Goal: Task Accomplishment & Management: Manage account settings

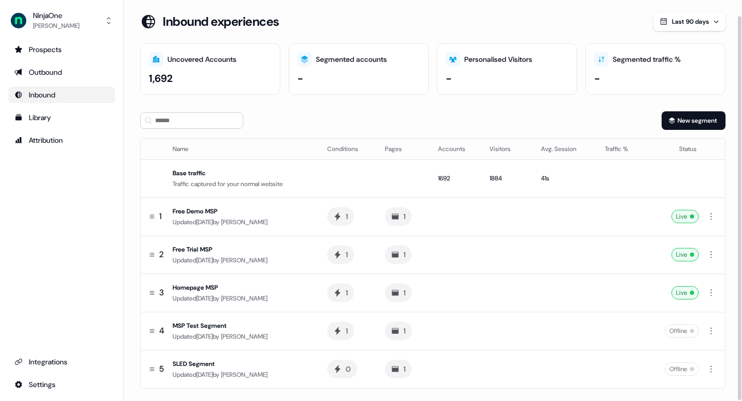
scroll to position [16, 0]
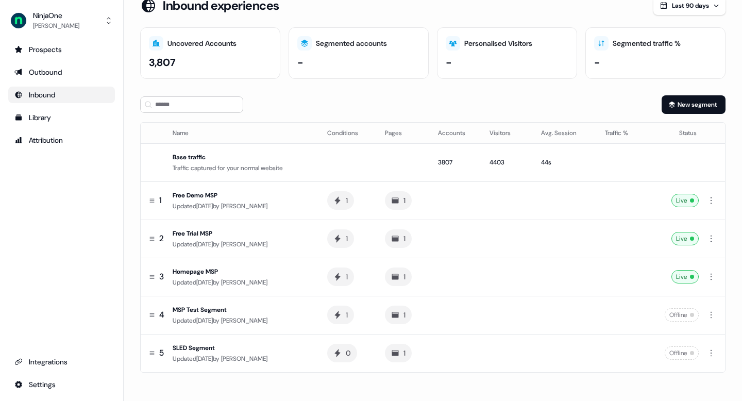
click at [75, 94] on div "Inbound" at bounding box center [61, 95] width 94 height 10
click at [60, 95] on div "Inbound" at bounding box center [61, 95] width 94 height 10
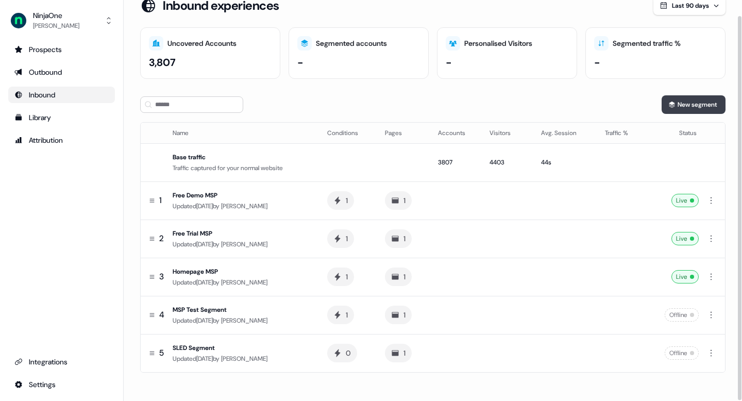
click at [690, 105] on button "New segment" at bounding box center [694, 104] width 64 height 19
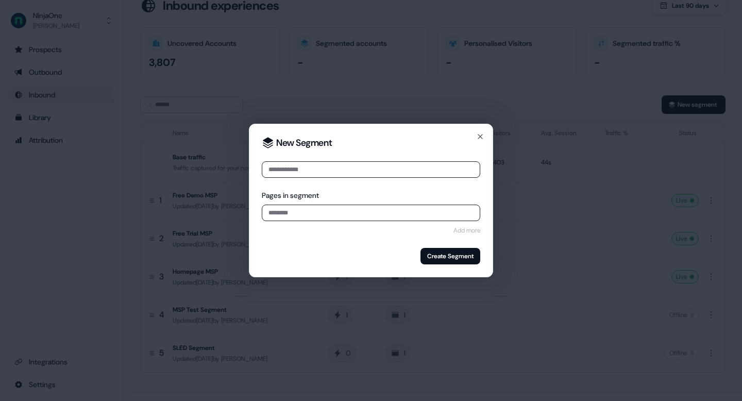
click at [335, 167] on input at bounding box center [371, 169] width 219 height 16
type input "******"
click at [477, 137] on icon "button" at bounding box center [480, 136] width 8 height 8
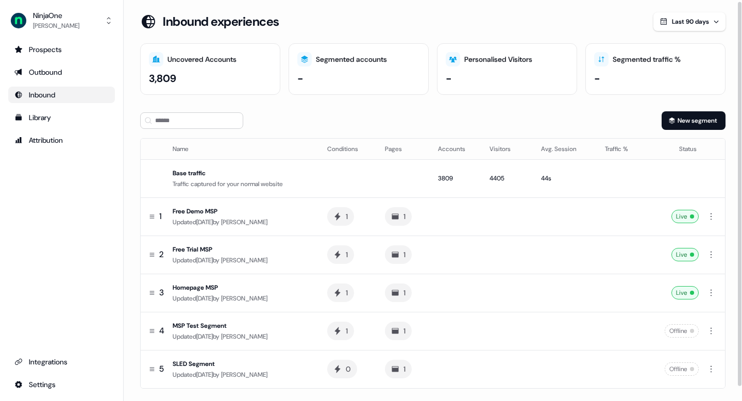
scroll to position [4, 0]
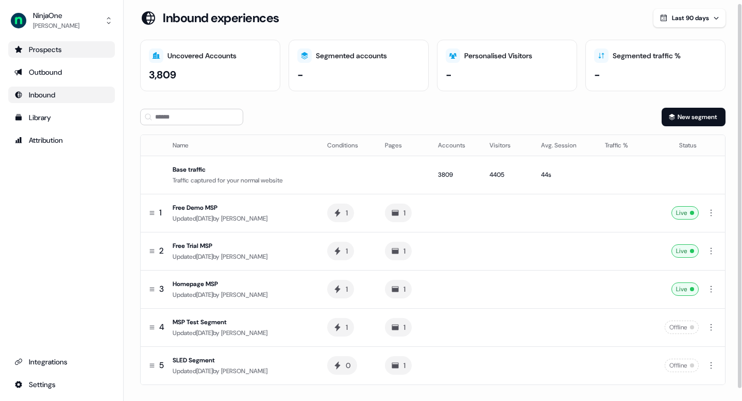
click at [85, 49] on div "Prospects" at bounding box center [61, 49] width 94 height 10
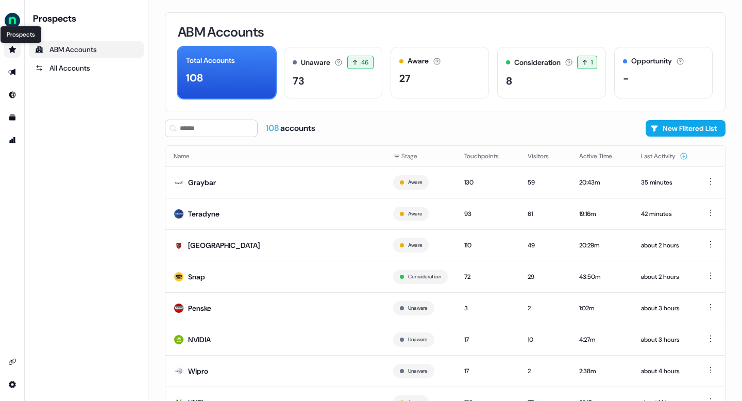
click at [10, 45] on icon "Go to prospects" at bounding box center [12, 49] width 8 height 8
click at [19, 48] on link "Go to prospects" at bounding box center [12, 49] width 16 height 16
click at [62, 75] on link "All Accounts" at bounding box center [86, 68] width 115 height 16
click at [16, 46] on icon "Go to prospects" at bounding box center [12, 49] width 8 height 8
click at [14, 49] on icon "Go to prospects" at bounding box center [12, 49] width 8 height 8
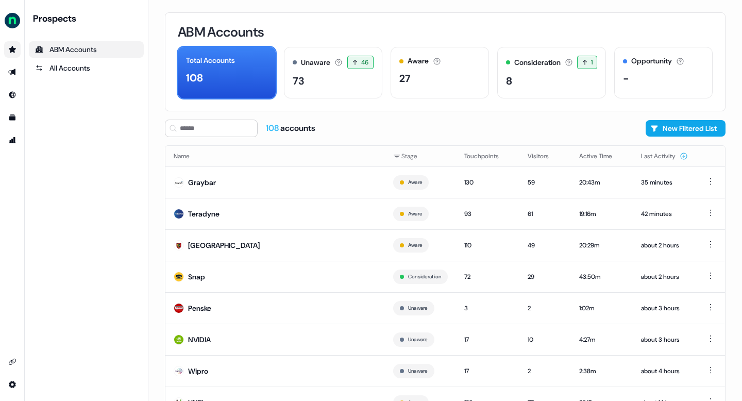
click at [16, 49] on link "Go to prospects" at bounding box center [12, 49] width 16 height 16
click at [12, 49] on icon "Go to prospects" at bounding box center [12, 49] width 7 height 7
click at [13, 73] on icon "Go to outbound experience" at bounding box center [11, 72] width 7 height 7
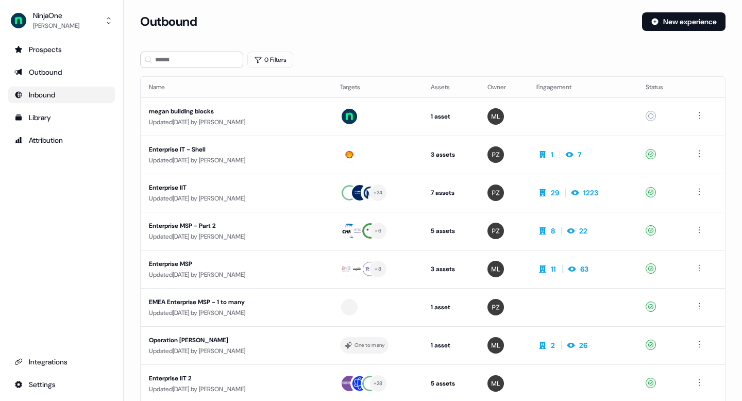
click at [70, 98] on div "Inbound" at bounding box center [61, 95] width 94 height 10
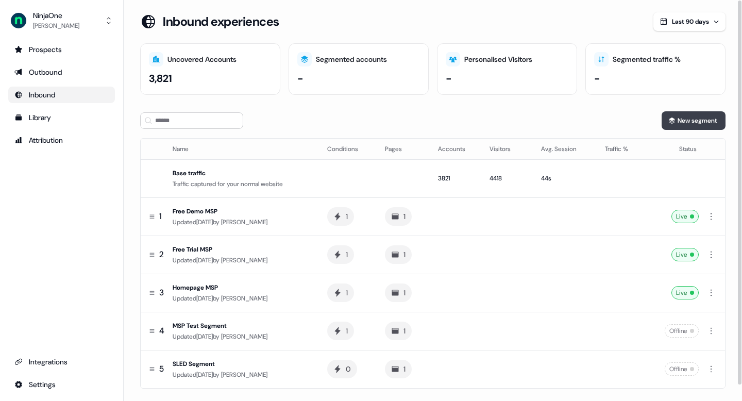
click at [675, 116] on button "New segment" at bounding box center [694, 120] width 64 height 19
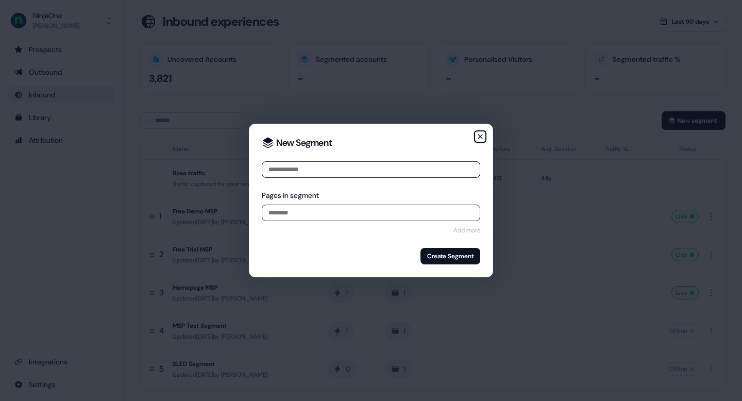
click at [481, 138] on icon "button" at bounding box center [480, 136] width 8 height 8
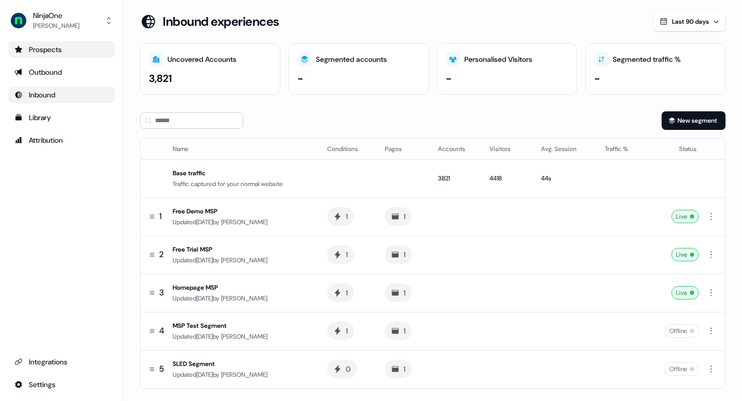
click at [42, 50] on div "Prospects" at bounding box center [61, 49] width 94 height 10
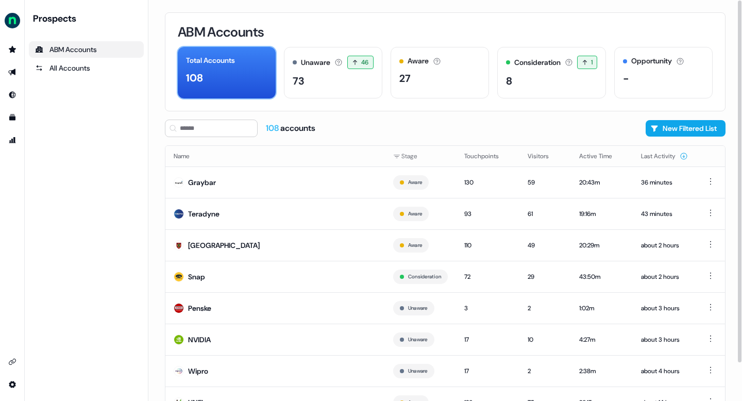
click at [231, 66] on div "Total Accounts 108" at bounding box center [227, 73] width 98 height 52
click at [106, 77] on div "Prospects ABM Accounts All Accounts" at bounding box center [86, 200] width 115 height 376
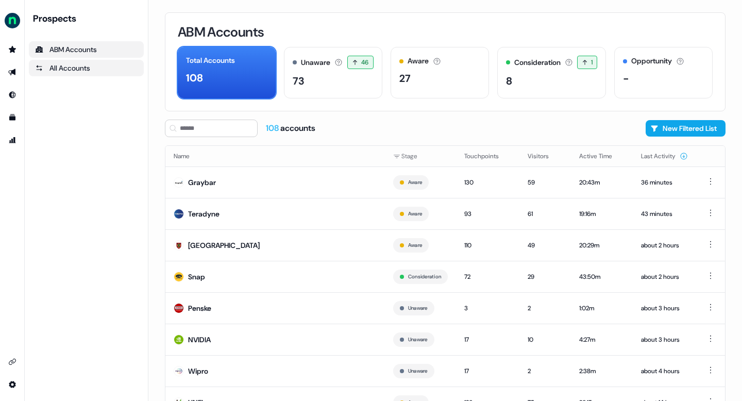
click at [89, 65] on div "All Accounts" at bounding box center [86, 68] width 103 height 10
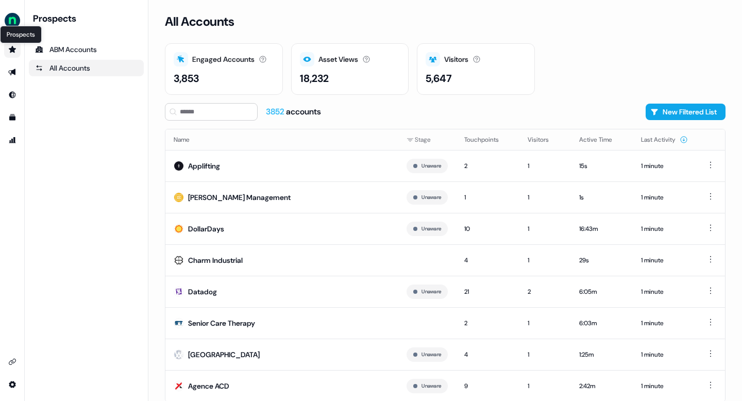
click at [11, 47] on icon "Go to prospects" at bounding box center [12, 49] width 8 height 8
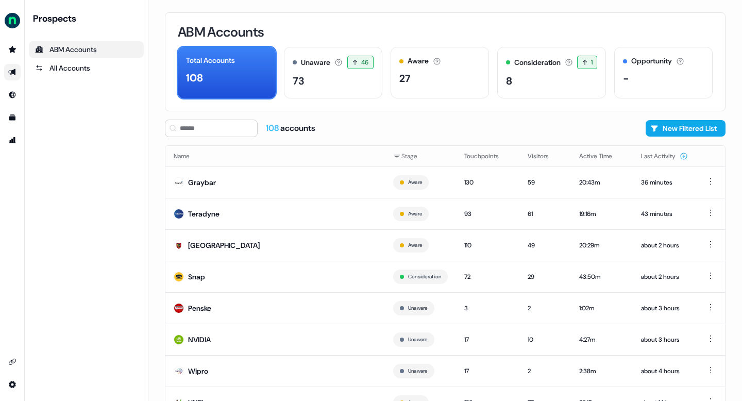
click at [16, 73] on icon "Go to outbound experience" at bounding box center [12, 72] width 8 height 8
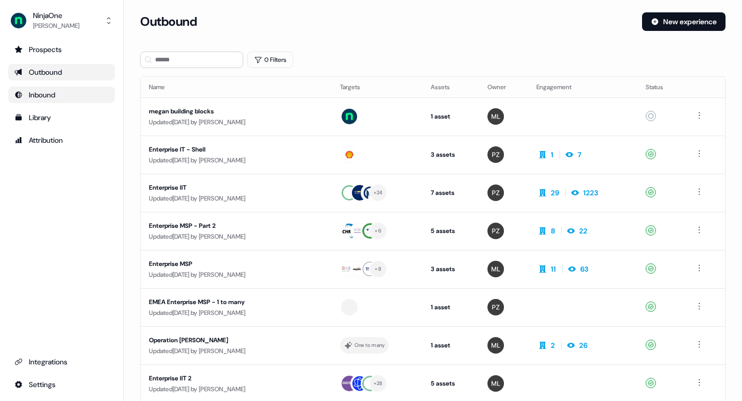
click at [61, 103] on link "Inbound" at bounding box center [61, 95] width 107 height 16
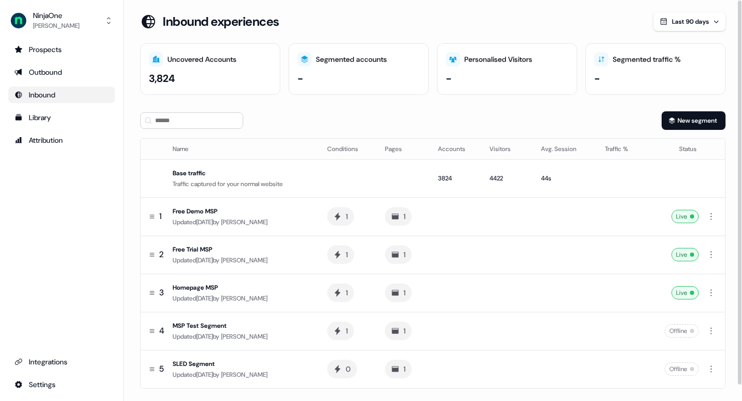
click at [240, 57] on div "Uncovered Accounts" at bounding box center [210, 59] width 123 height 14
click at [218, 72] on div "3,824" at bounding box center [210, 78] width 123 height 15
click at [359, 83] on div "-" at bounding box center [358, 78] width 123 height 15
click at [495, 59] on div "Personalised Visitors" at bounding box center [498, 59] width 68 height 11
click at [665, 63] on div "Segmented traffic %" at bounding box center [647, 59] width 68 height 11
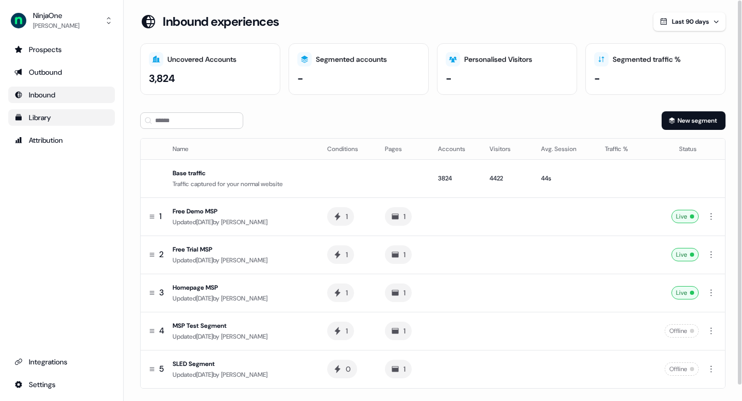
click at [88, 110] on link "Library" at bounding box center [61, 117] width 107 height 16
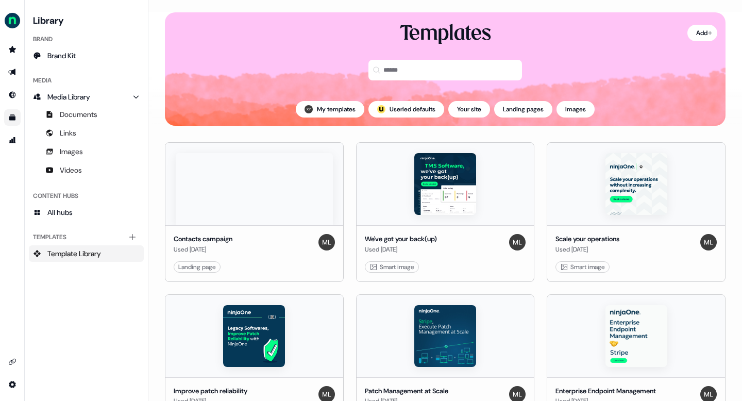
click at [12, 152] on div "side nav menu" at bounding box center [12, 217] width 24 height 352
click at [12, 133] on link "Go to attribution" at bounding box center [12, 140] width 16 height 16
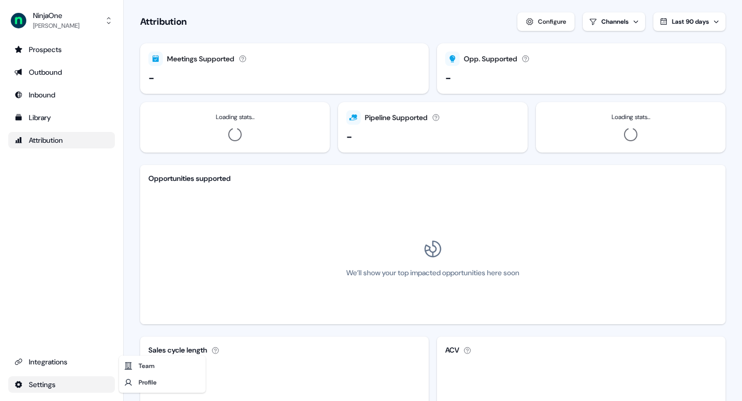
click at [61, 386] on html "For the best experience switch devices to a bigger screen. Go to [DOMAIN_NAME] …" at bounding box center [371, 200] width 742 height 401
click at [137, 368] on div "Team" at bounding box center [162, 366] width 82 height 16
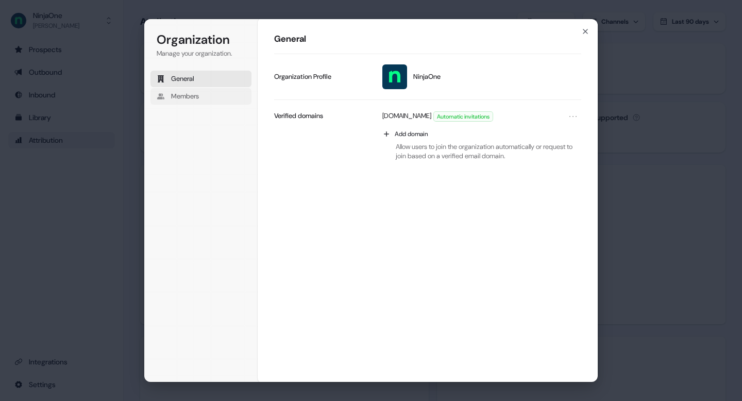
click at [196, 99] on span "Members" at bounding box center [185, 96] width 28 height 9
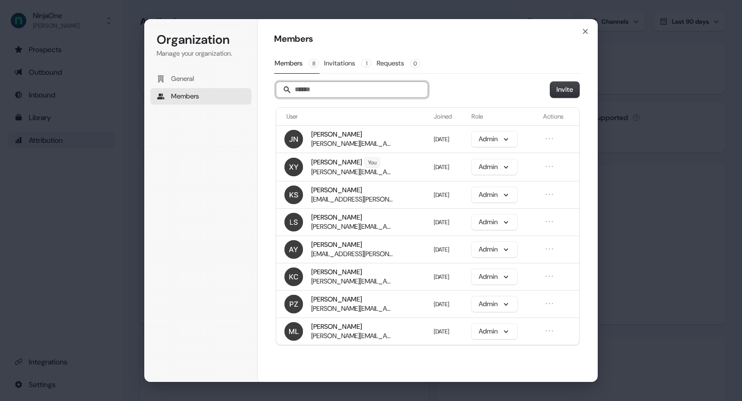
click at [303, 89] on input "Search" at bounding box center [352, 89] width 152 height 15
paste input "**********"
click at [367, 91] on input "**********" at bounding box center [352, 89] width 152 height 15
click at [371, 89] on input "**********" at bounding box center [352, 89] width 152 height 15
type input "**********"
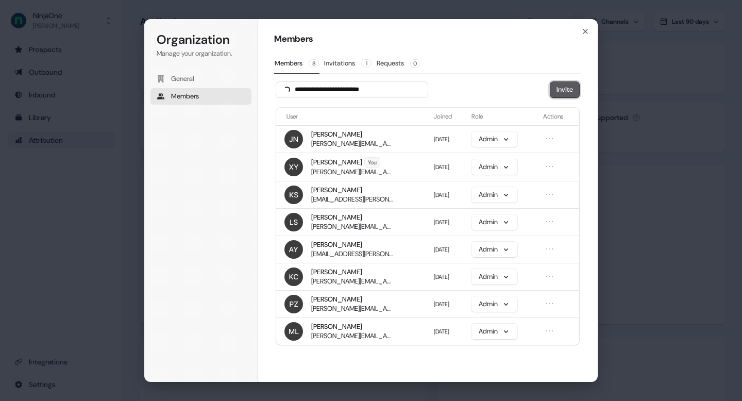
click at [555, 91] on button "Invite" at bounding box center [564, 89] width 29 height 15
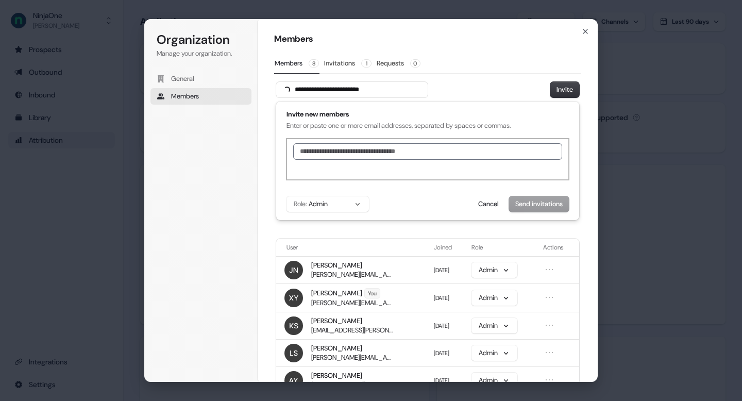
click at [389, 160] on input "text" at bounding box center [427, 151] width 269 height 16
click at [340, 129] on p "Enter or paste one or more email addresses, separated by spaces or commas." at bounding box center [428, 125] width 282 height 9
click at [404, 89] on input "**********" at bounding box center [352, 89] width 152 height 15
click at [510, 208] on div "Send invitations Cancel" at bounding box center [520, 203] width 97 height 15
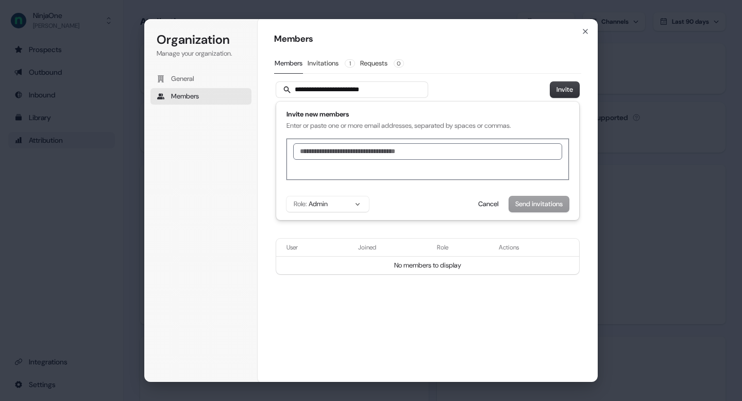
click at [528, 208] on div "Send invitations Cancel" at bounding box center [520, 203] width 97 height 15
click at [563, 90] on button "Invite" at bounding box center [564, 89] width 29 height 15
click at [395, 88] on input "**********" at bounding box center [352, 89] width 152 height 15
click at [560, 97] on button "Invite" at bounding box center [564, 89] width 29 height 15
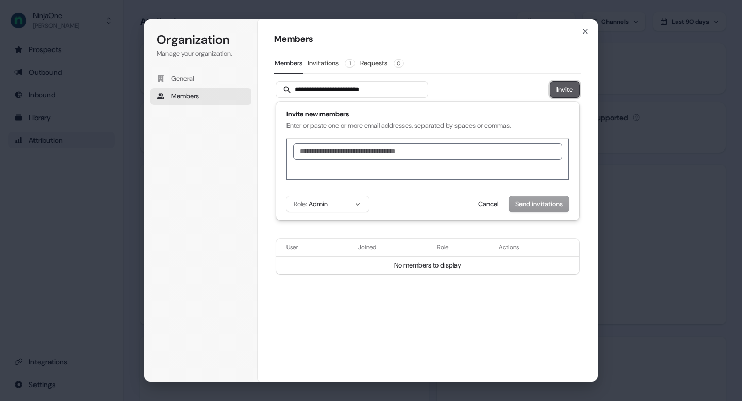
click at [560, 97] on button "Invite" at bounding box center [564, 89] width 29 height 15
click at [344, 91] on input "**********" at bounding box center [352, 89] width 152 height 15
drag, startPoint x: 344, startPoint y: 91, endPoint x: 398, endPoint y: 91, distance: 53.6
click at [398, 91] on input "**********" at bounding box center [352, 89] width 152 height 15
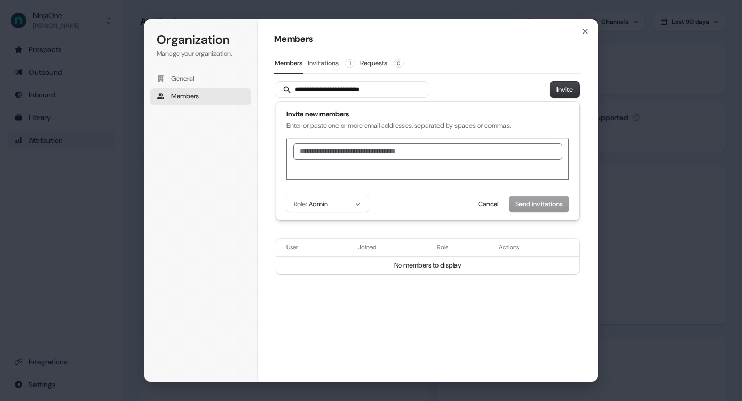
click at [323, 61] on button "Invitations 1" at bounding box center [331, 64] width 48 height 20
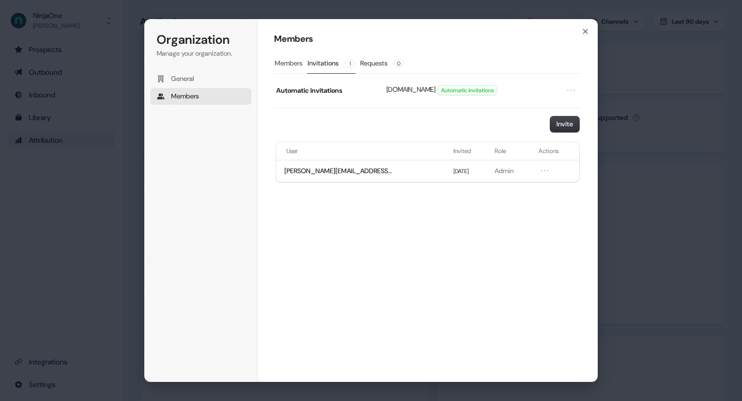
click at [299, 61] on button "Members" at bounding box center [288, 64] width 29 height 20
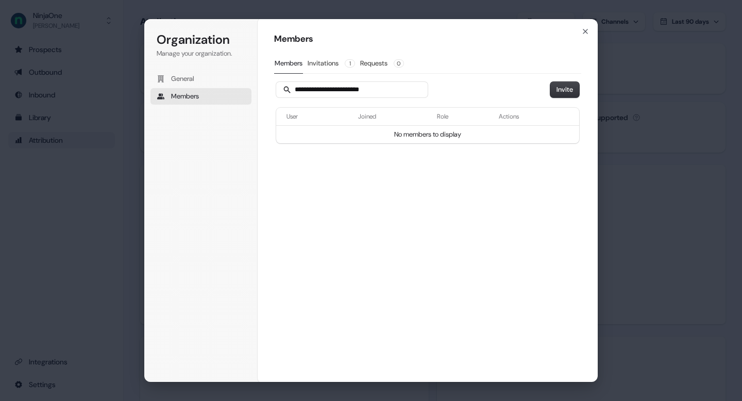
click at [193, 98] on span "Members" at bounding box center [185, 96] width 28 height 9
click at [205, 82] on button "General" at bounding box center [201, 79] width 101 height 16
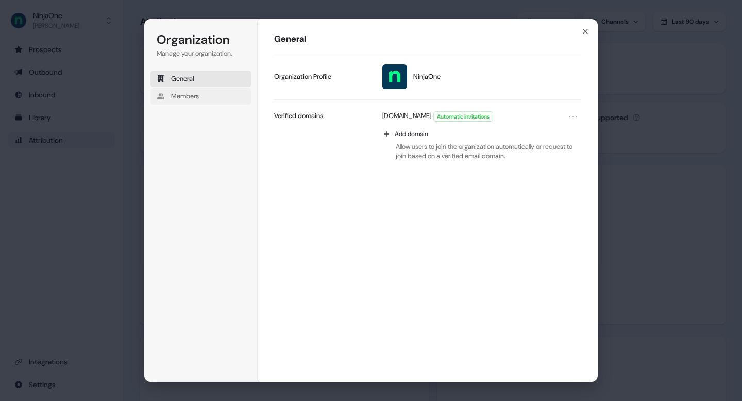
click at [206, 97] on button "Members" at bounding box center [201, 96] width 101 height 16
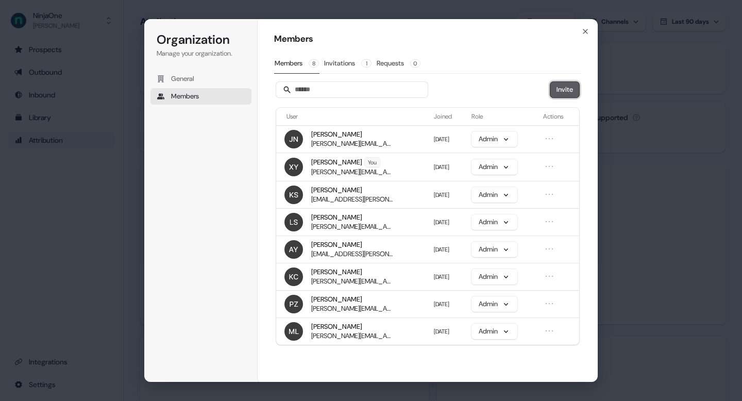
click at [559, 85] on button "Invite" at bounding box center [564, 89] width 29 height 15
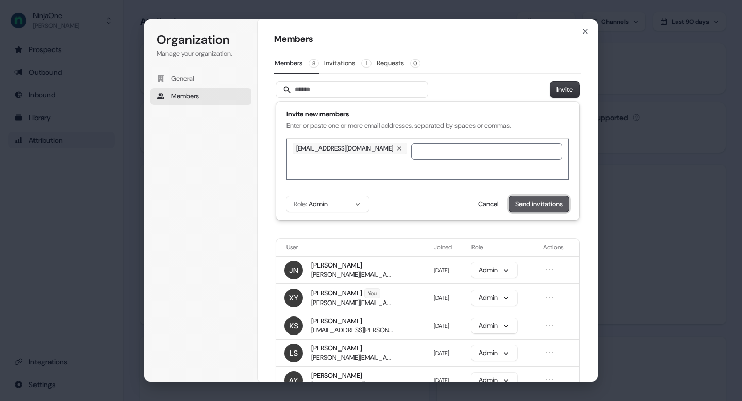
click at [541, 208] on button "Send invitations" at bounding box center [539, 203] width 60 height 15
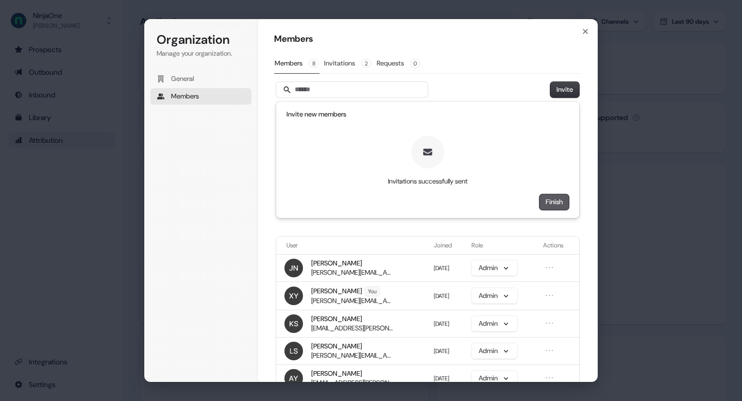
click at [549, 205] on button "Finish" at bounding box center [554, 201] width 29 height 15
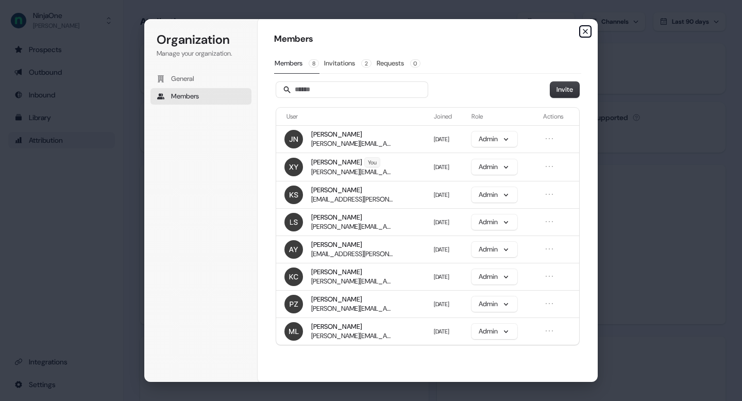
click at [587, 32] on icon "button" at bounding box center [585, 31] width 4 height 4
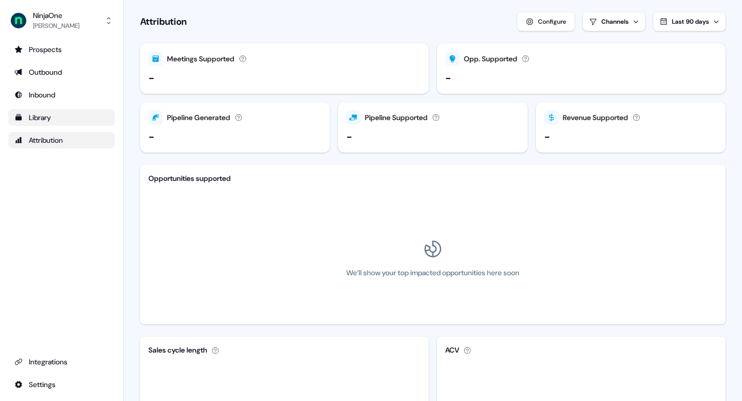
click at [71, 115] on div "Library" at bounding box center [61, 117] width 94 height 10
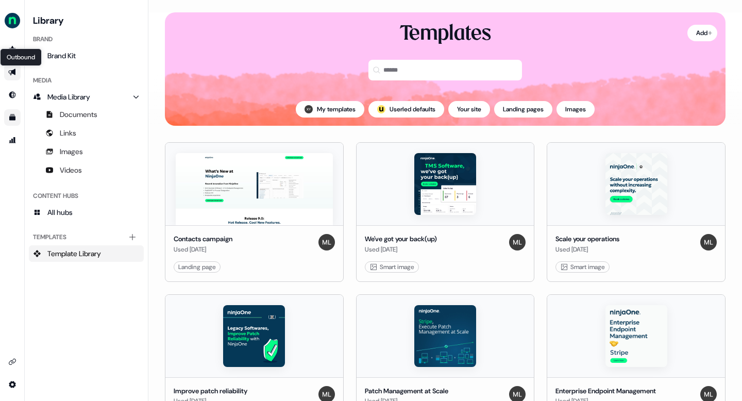
click at [14, 73] on icon "Go to outbound experience" at bounding box center [11, 72] width 7 height 7
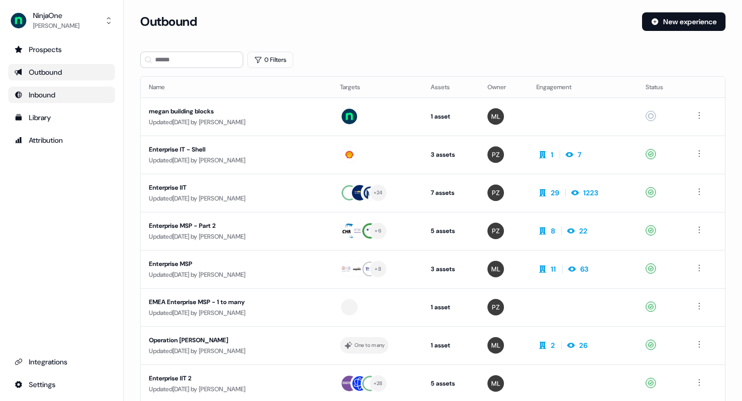
click at [65, 95] on div "Inbound" at bounding box center [61, 95] width 94 height 10
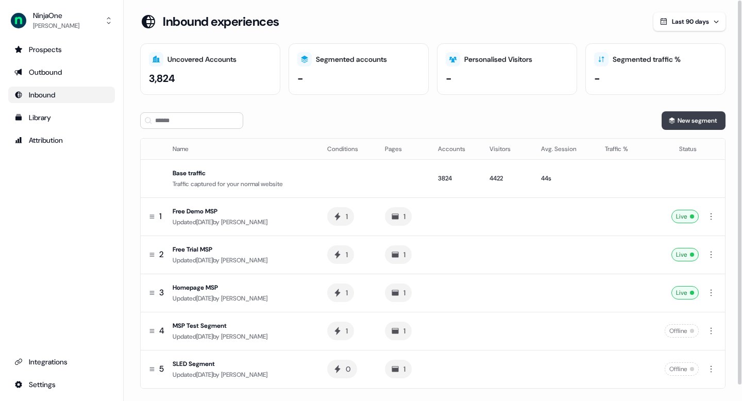
click at [704, 115] on button "New segment" at bounding box center [694, 120] width 64 height 19
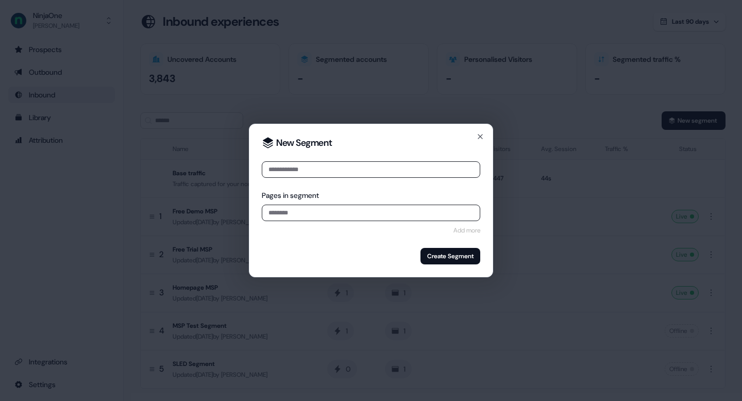
click at [329, 169] on input at bounding box center [371, 169] width 219 height 16
type input "**********"
click at [312, 218] on input at bounding box center [371, 213] width 219 height 16
click at [459, 230] on button "Add more" at bounding box center [467, 230] width 27 height 10
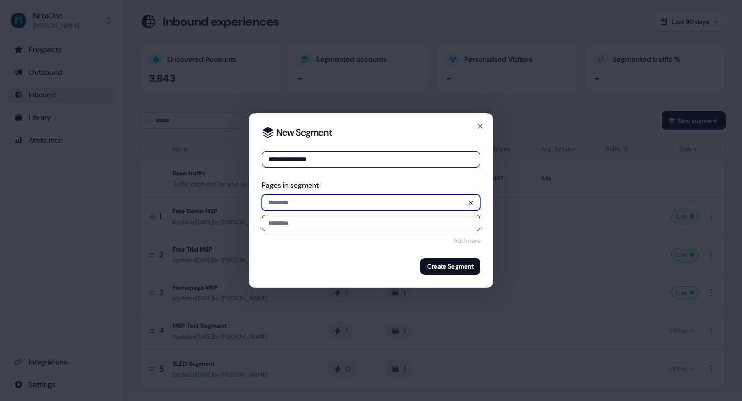
click at [386, 206] on input at bounding box center [371, 202] width 219 height 16
drag, startPoint x: 347, startPoint y: 205, endPoint x: 454, endPoint y: 205, distance: 106.2
click at [454, 205] on input "**********" at bounding box center [371, 202] width 219 height 16
type input "**********"
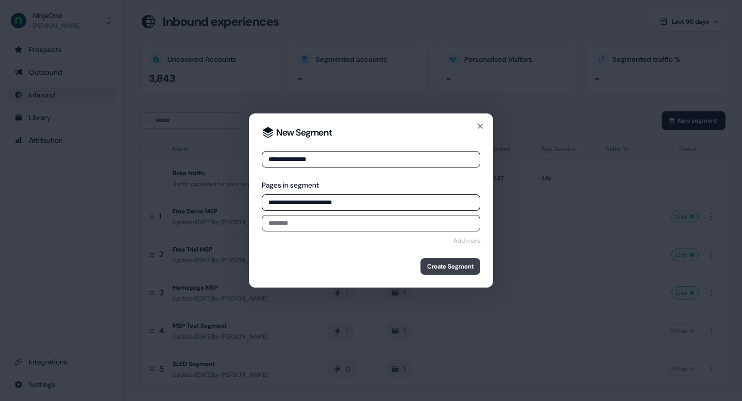
click at [453, 259] on button "Create Segment" at bounding box center [451, 266] width 60 height 16
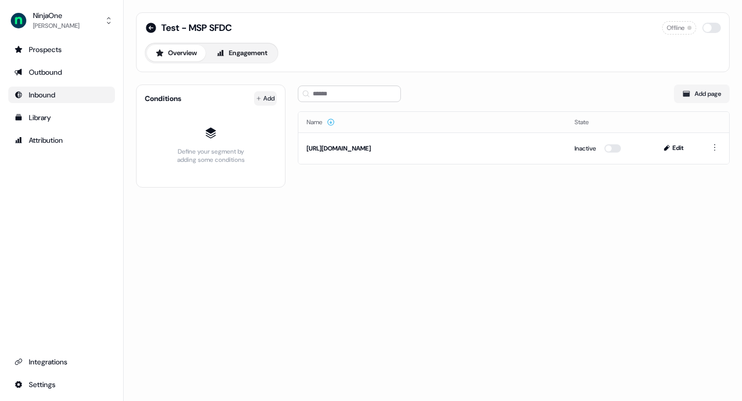
click at [262, 95] on html "For the best experience switch devices to a bigger screen. Go to [DOMAIN_NAME] …" at bounding box center [371, 200] width 742 height 401
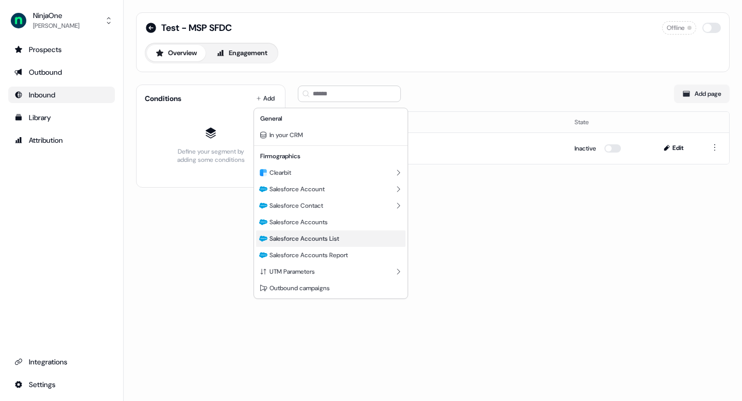
click at [353, 240] on div "Salesforce Accounts List" at bounding box center [330, 238] width 149 height 16
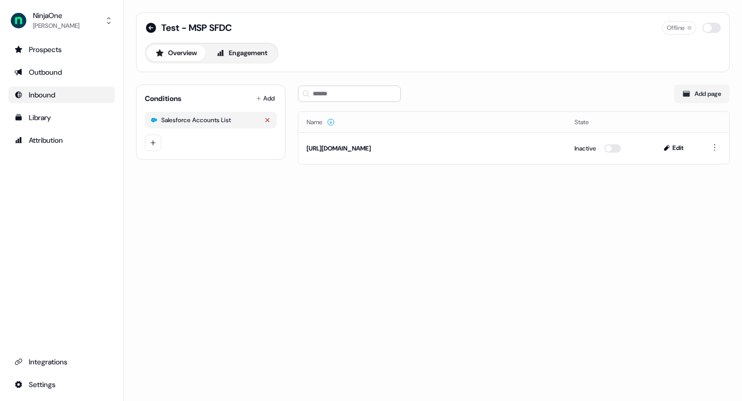
click at [266, 120] on icon "button" at bounding box center [267, 120] width 6 height 6
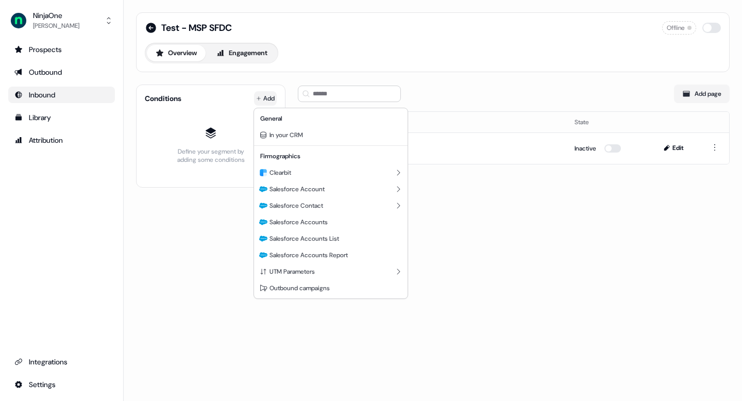
click at [270, 96] on html "For the best experience switch devices to a bigger screen. Go to [DOMAIN_NAME] …" at bounding box center [371, 200] width 742 height 401
click at [362, 258] on div "Salesforce Accounts Report" at bounding box center [330, 255] width 149 height 16
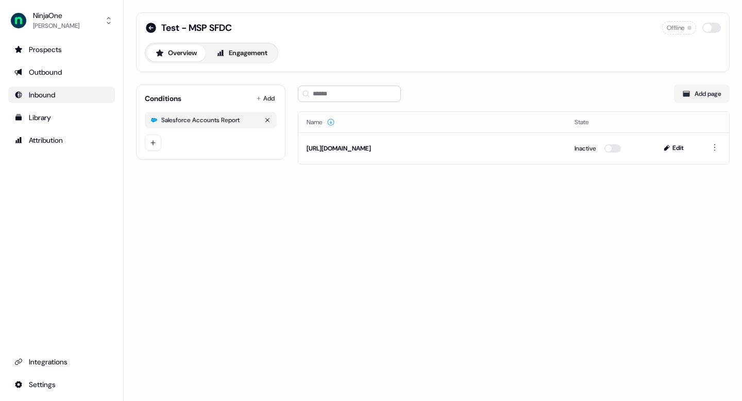
click at [248, 123] on div "Salesforce Accounts Report" at bounding box center [211, 120] width 132 height 16
click at [224, 122] on div "Salesforce Accounts Report" at bounding box center [200, 120] width 78 height 8
click at [215, 116] on div "Salesforce Accounts Report" at bounding box center [200, 120] width 78 height 8
drag, startPoint x: 177, startPoint y: 120, endPoint x: 245, endPoint y: 122, distance: 68.6
click at [245, 122] on div "Salesforce Accounts Report" at bounding box center [211, 120] width 132 height 16
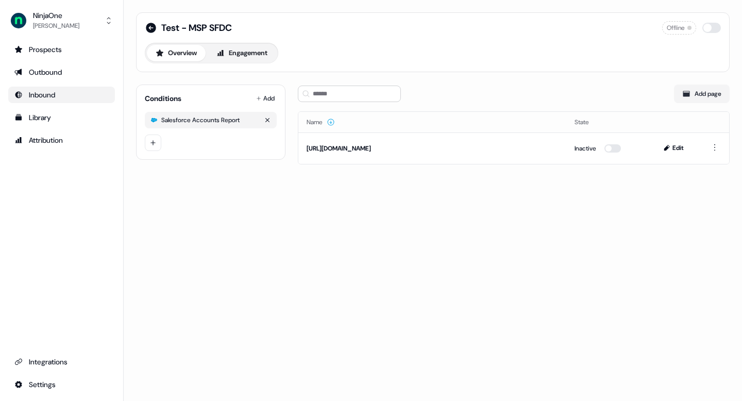
click at [234, 125] on div "Salesforce Accounts Report" at bounding box center [211, 120] width 132 height 16
click at [227, 122] on div "Salesforce Accounts Report" at bounding box center [200, 120] width 78 height 8
click at [268, 104] on html "For the best experience switch devices to a bigger screen. Go to [DOMAIN_NAME] …" at bounding box center [371, 200] width 742 height 401
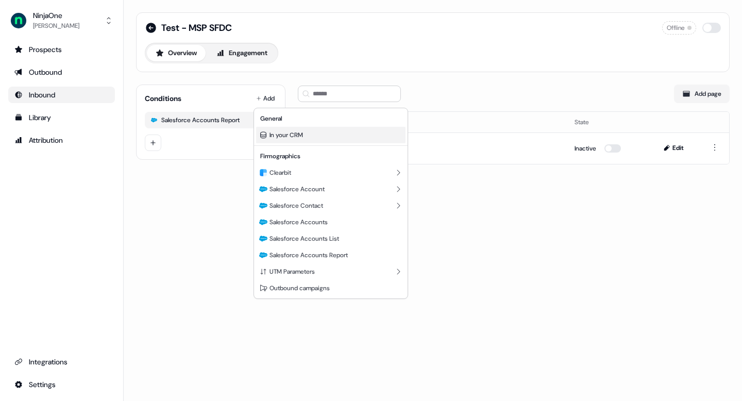
click at [302, 136] on span "In your CRM" at bounding box center [287, 135] width 34 height 8
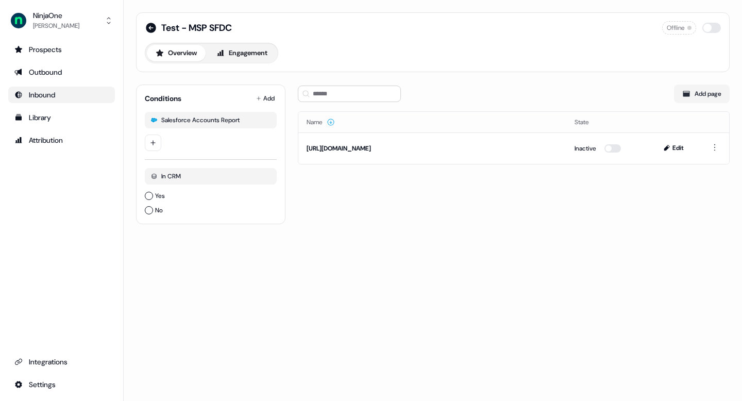
click at [238, 259] on div "Test - MSP SFDC Offline Overview Engagement Conditions Add Salesforce Accounts …" at bounding box center [433, 200] width 619 height 401
click at [202, 115] on div "Salesforce Accounts Report" at bounding box center [211, 120] width 132 height 16
click at [158, 140] on html "For the best experience switch devices to a bigger screen. Go to [DOMAIN_NAME] …" at bounding box center [371, 200] width 742 height 401
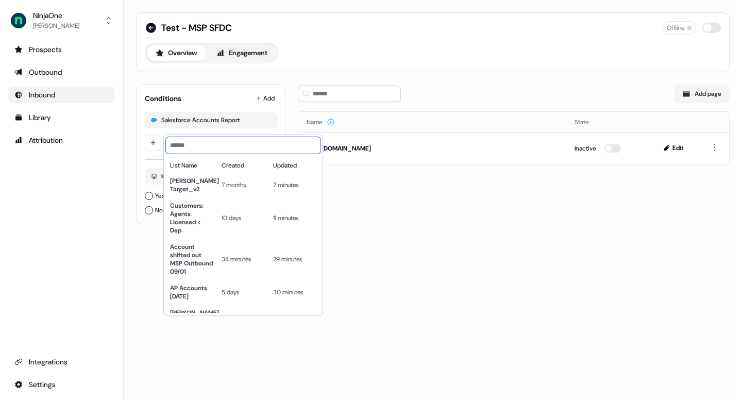
click at [213, 147] on input at bounding box center [243, 145] width 155 height 16
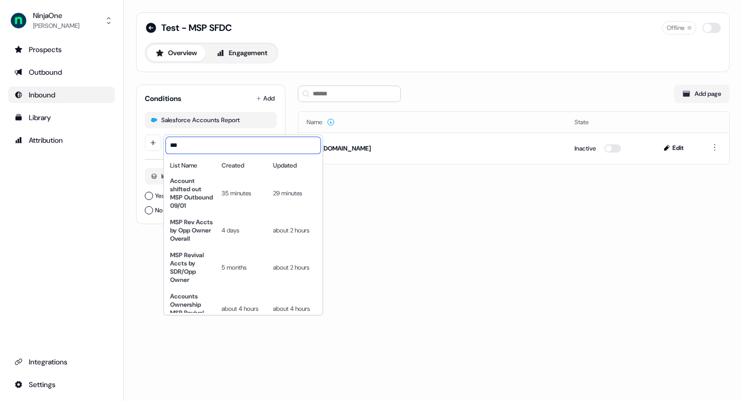
type input "***"
click at [375, 196] on html "For the best experience switch devices to a bigger screen. Go to [DOMAIN_NAME] …" at bounding box center [371, 200] width 742 height 401
click at [151, 141] on html "For the best experience switch devices to a bigger screen. Go to [DOMAIN_NAME] …" at bounding box center [371, 200] width 742 height 401
click at [261, 107] on html "For the best experience switch devices to a bigger screen. Go to [DOMAIN_NAME] …" at bounding box center [371, 200] width 742 height 401
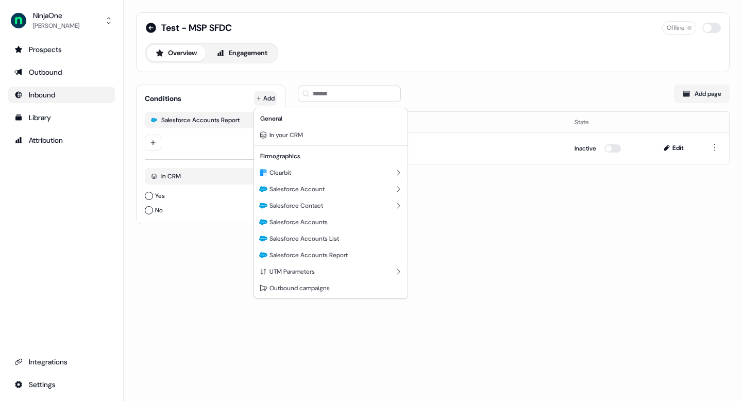
click at [262, 104] on html "For the best experience switch devices to a bigger screen. Go to [DOMAIN_NAME] …" at bounding box center [371, 200] width 742 height 401
click at [349, 236] on div "Salesforce Accounts List" at bounding box center [330, 238] width 149 height 16
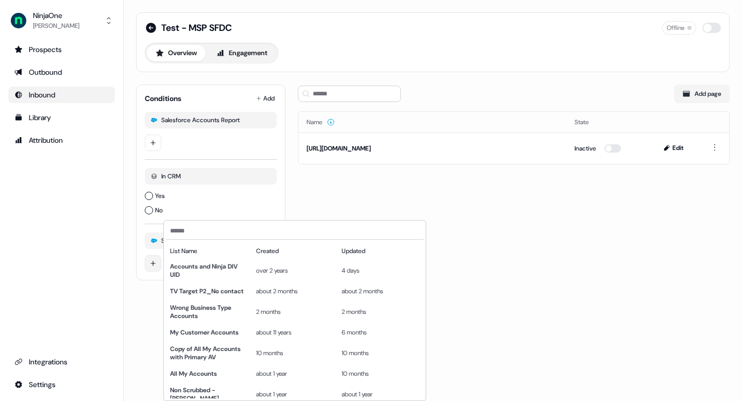
click at [153, 262] on html "For the best experience switch devices to a bigger screen. Go to [DOMAIN_NAME] …" at bounding box center [371, 200] width 742 height 401
click at [488, 271] on html "For the best experience switch devices to a bigger screen. Go to [DOMAIN_NAME] …" at bounding box center [371, 200] width 742 height 401
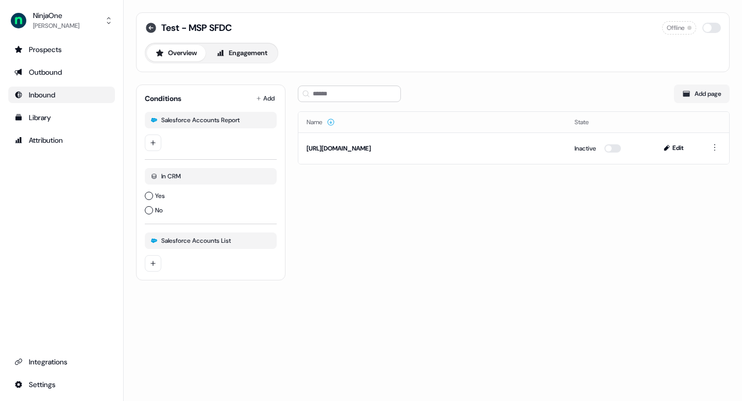
click at [157, 28] on icon at bounding box center [151, 28] width 12 height 12
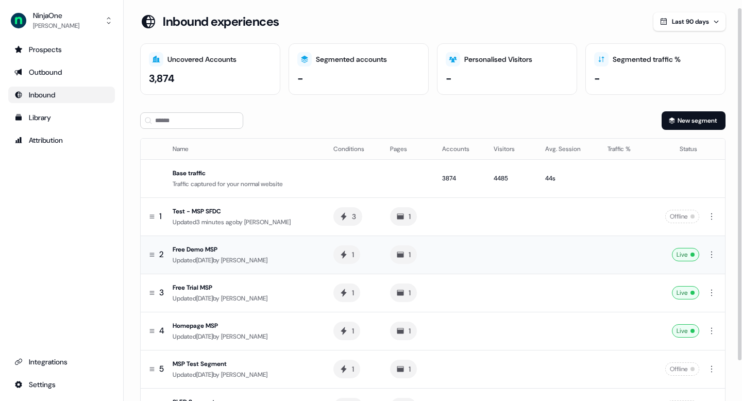
scroll to position [12, 0]
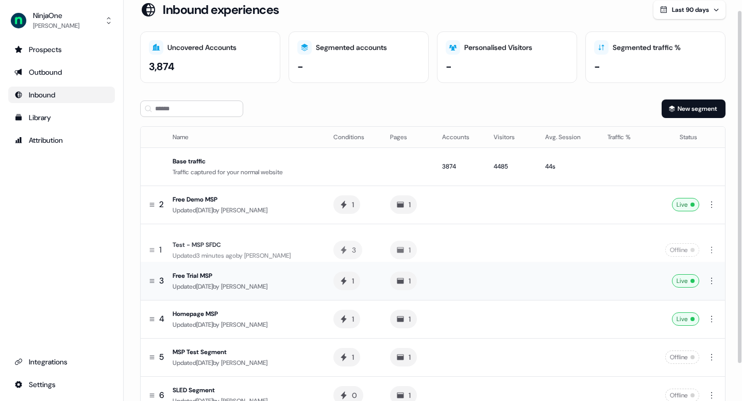
drag, startPoint x: 153, startPoint y: 202, endPoint x: 159, endPoint y: 264, distance: 62.7
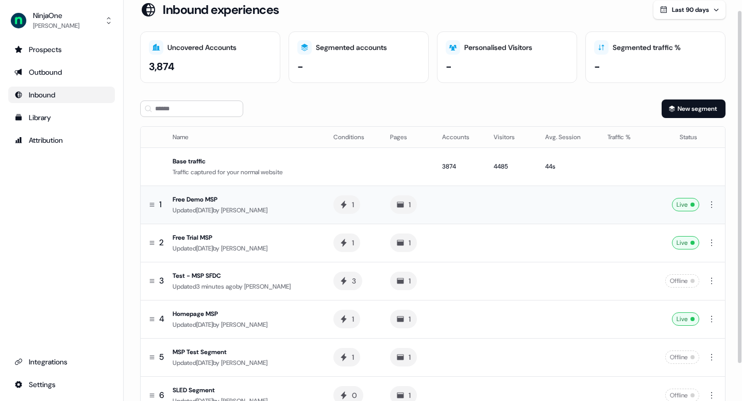
drag, startPoint x: 155, startPoint y: 286, endPoint x: 155, endPoint y: 217, distance: 68.6
click at [155, 217] on tbody "Base traffic Traffic captured for your normal website 3874 4485 44s 1 Free Demo…" at bounding box center [433, 280] width 585 height 267
drag, startPoint x: 157, startPoint y: 281, endPoint x: 160, endPoint y: 194, distance: 87.1
click at [160, 193] on tbody "Base traffic Traffic captured for your normal website 3874 4485 44s 1 Free Demo…" at bounding box center [433, 280] width 585 height 267
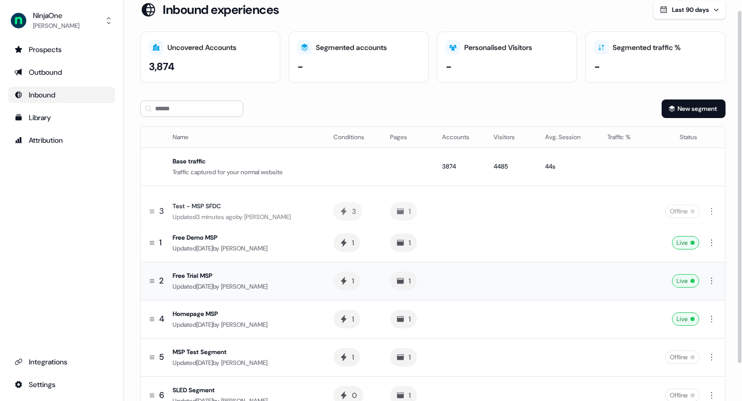
drag, startPoint x: 152, startPoint y: 281, endPoint x: 372, endPoint y: 277, distance: 220.1
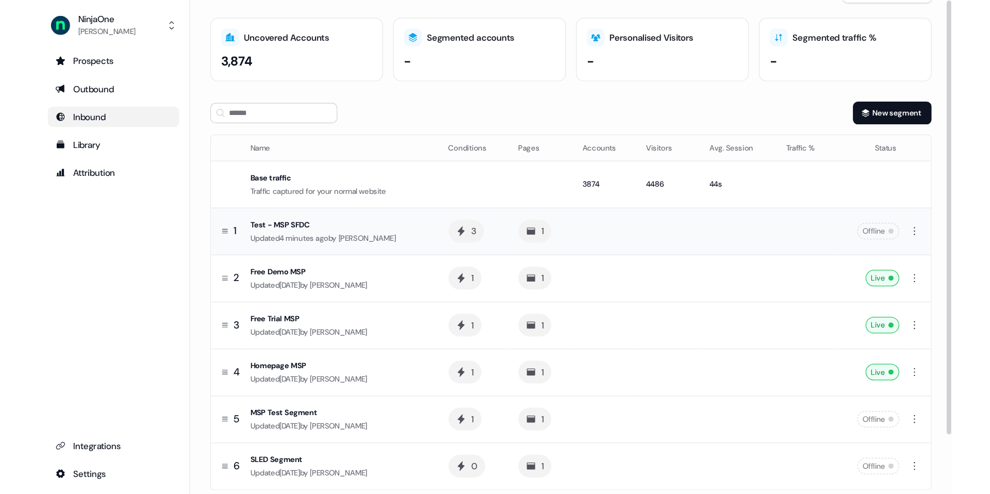
scroll to position [0, 0]
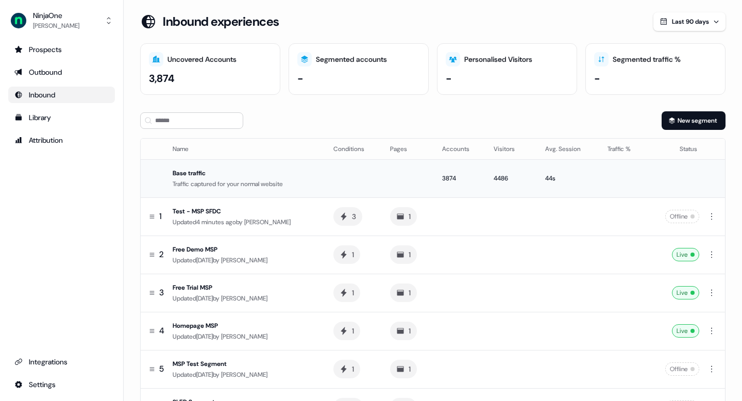
click at [444, 170] on td "3874" at bounding box center [460, 178] width 52 height 38
click at [554, 20] on div "Inbound experiences" at bounding box center [396, 21] width 513 height 19
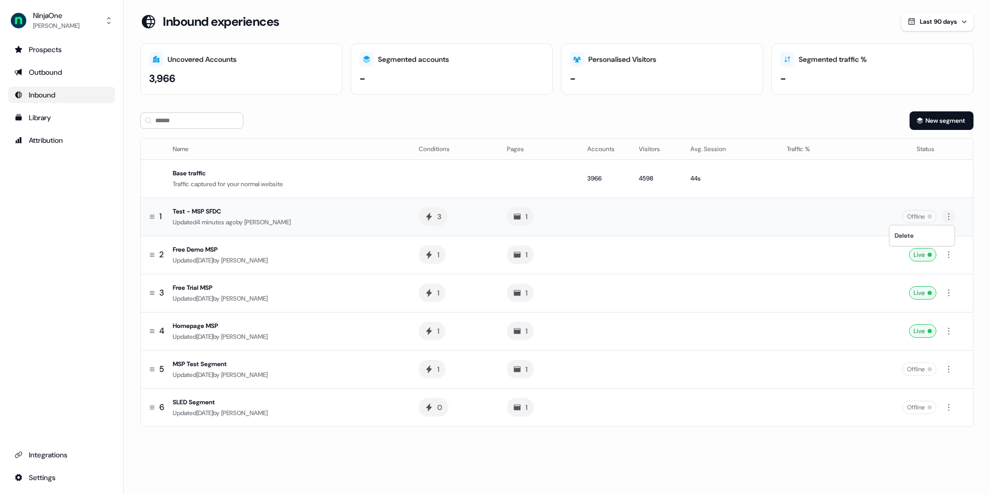
click at [742, 216] on html "For the best experience switch devices to a bigger screen. Go to [DOMAIN_NAME] …" at bounding box center [495, 247] width 990 height 494
click at [317, 220] on html "For the best experience switch devices to a bigger screen. Go to [DOMAIN_NAME] …" at bounding box center [495, 247] width 990 height 494
click at [299, 220] on div "Updated 4 minutes ago by [PERSON_NAME]" at bounding box center [287, 222] width 229 height 10
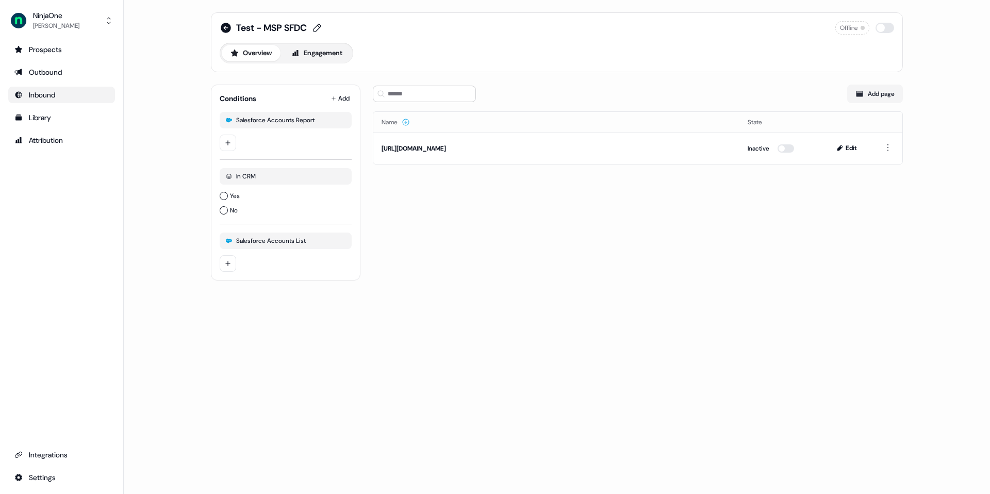
click at [300, 24] on span "Test - MSP SFDC" at bounding box center [271, 28] width 71 height 12
drag, startPoint x: 255, startPoint y: 32, endPoint x: 227, endPoint y: 32, distance: 28.3
click at [227, 32] on div "**********" at bounding box center [290, 29] width 140 height 16
click at [329, 31] on input "**********" at bounding box center [282, 29] width 93 height 10
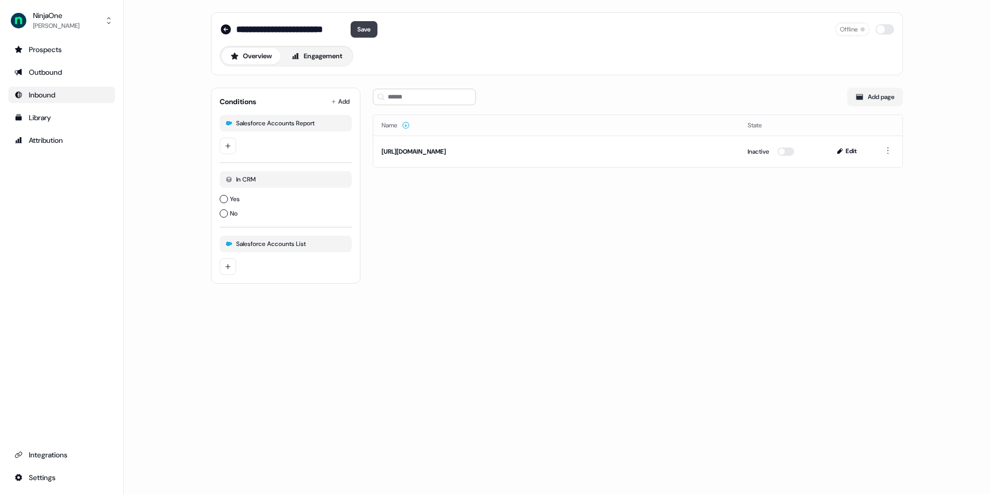
type input "**********"
click at [368, 31] on button "Save" at bounding box center [363, 29] width 27 height 16
click at [229, 152] on div "Salesforce Accounts Report" at bounding box center [286, 135] width 132 height 47
click at [225, 143] on html "For the best experience switch devices to a bigger screen. Go to [DOMAIN_NAME] …" at bounding box center [495, 247] width 990 height 494
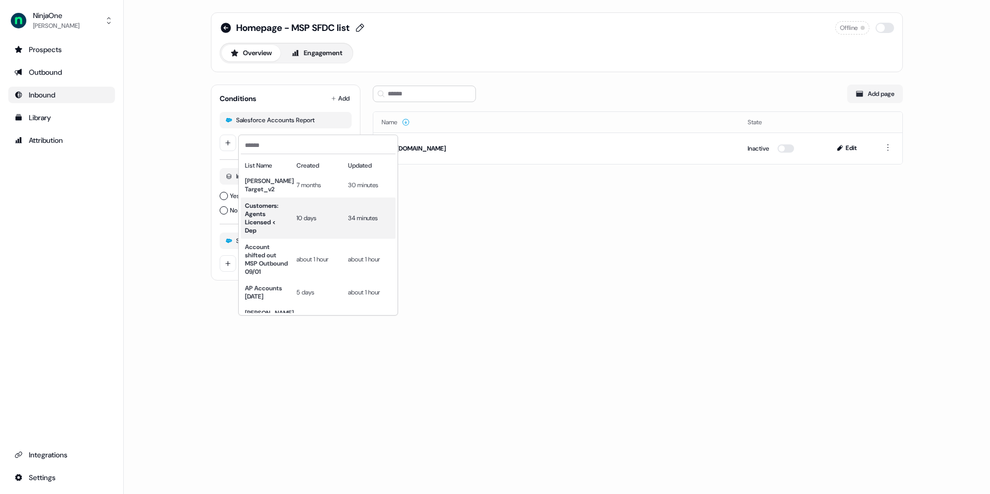
scroll to position [9, 0]
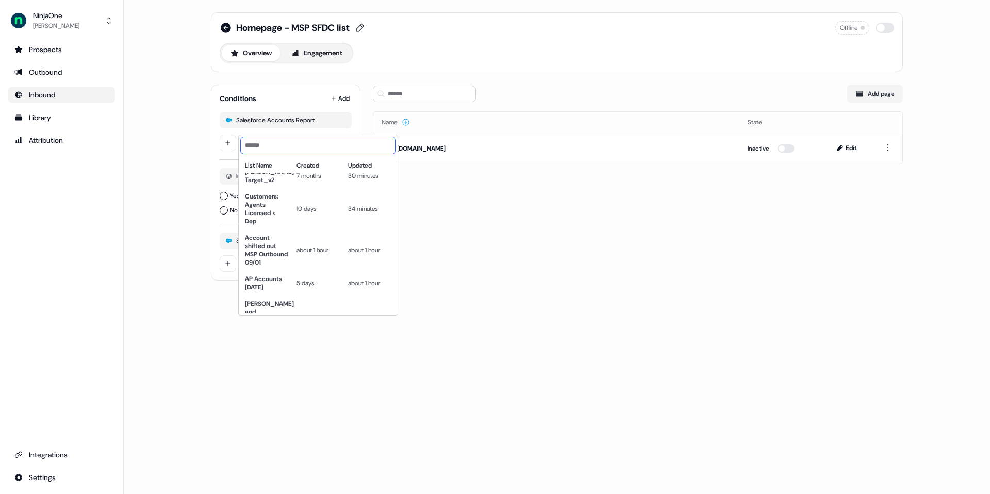
click at [275, 145] on input at bounding box center [318, 145] width 155 height 16
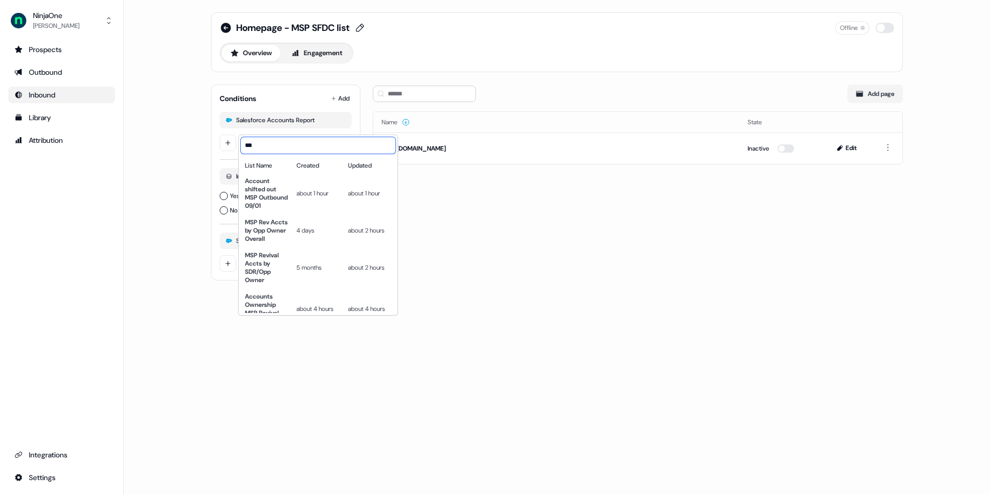
type input "***"
click at [495, 275] on html "For the best experience switch devices to a bigger screen. Go to [DOMAIN_NAME] …" at bounding box center [495, 247] width 990 height 494
click at [222, 143] on html "For the best experience switch devices to a bigger screen. Go to [DOMAIN_NAME] …" at bounding box center [495, 247] width 990 height 494
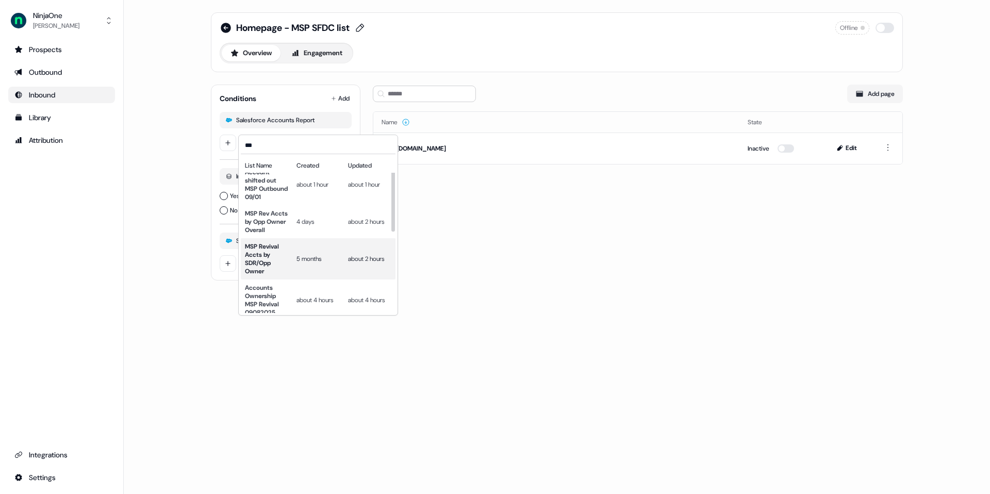
scroll to position [9, 0]
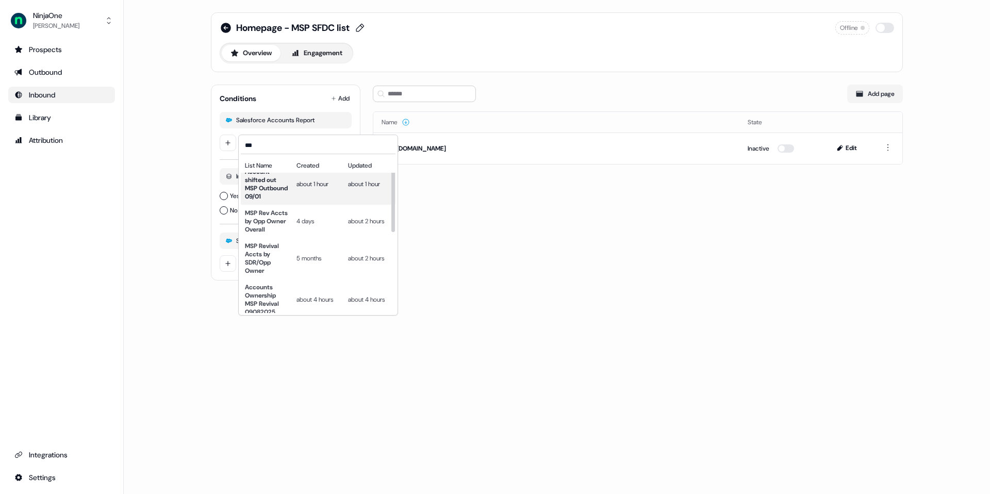
click at [299, 193] on div "about 1 hour" at bounding box center [317, 184] width 43 height 33
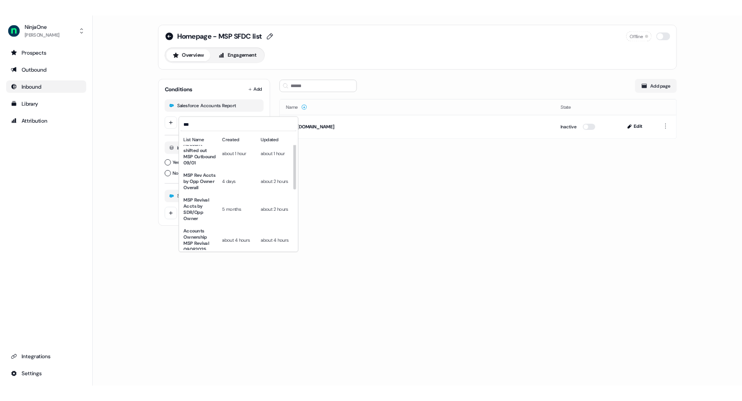
scroll to position [0, 0]
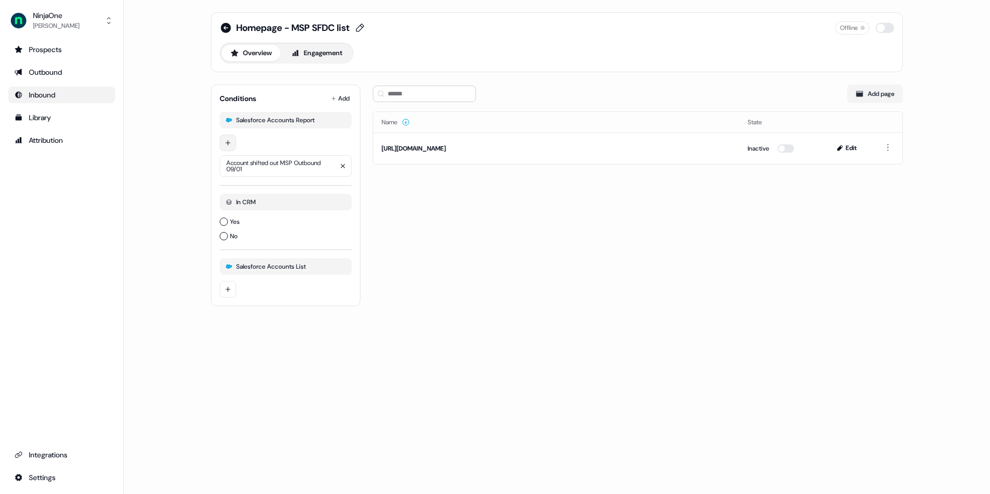
click at [228, 143] on html "For the best experience switch devices to a bigger screen. Go to [DOMAIN_NAME] …" at bounding box center [495, 247] width 990 height 494
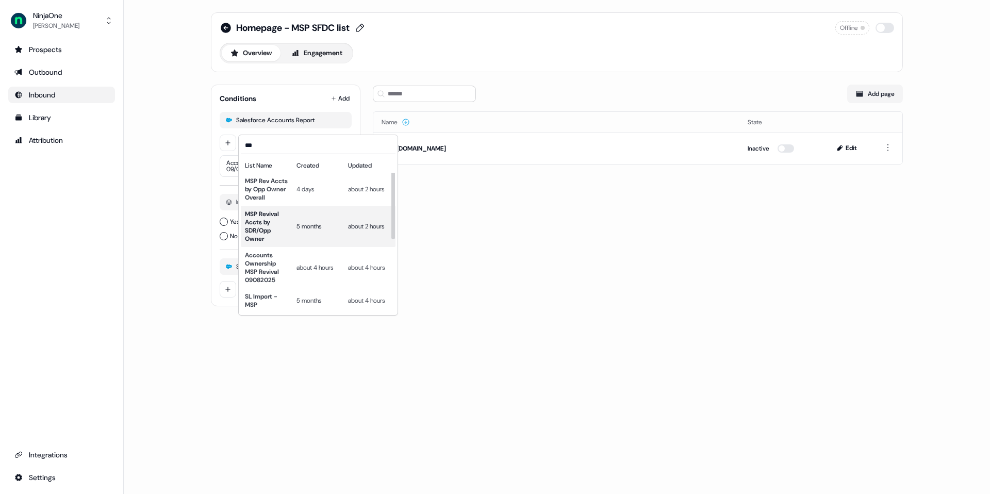
click at [296, 243] on div "MSP Revival Accts by SDR/Opp Owner 5 months about 2 hours" at bounding box center [318, 226] width 155 height 41
